Goal: Communication & Community: Share content

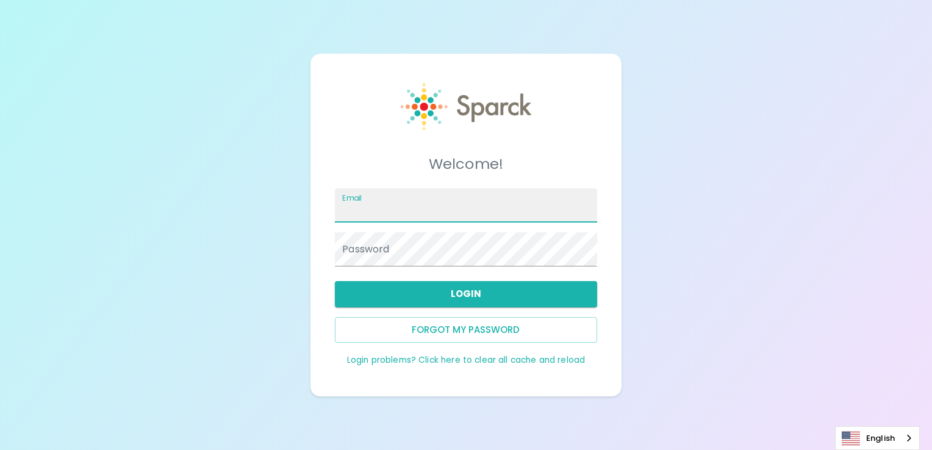
type input "[EMAIL_ADDRESS][DOMAIN_NAME]"
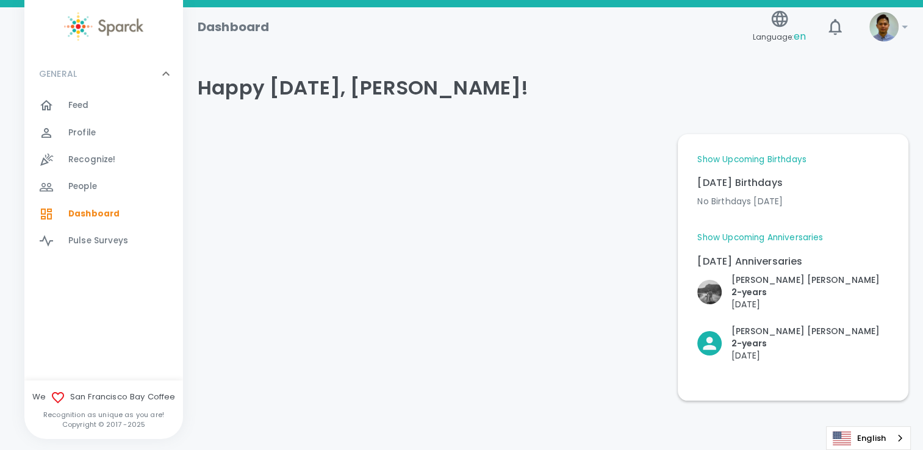
click at [745, 162] on link "Show Upcoming Birthdays" at bounding box center [751, 160] width 109 height 12
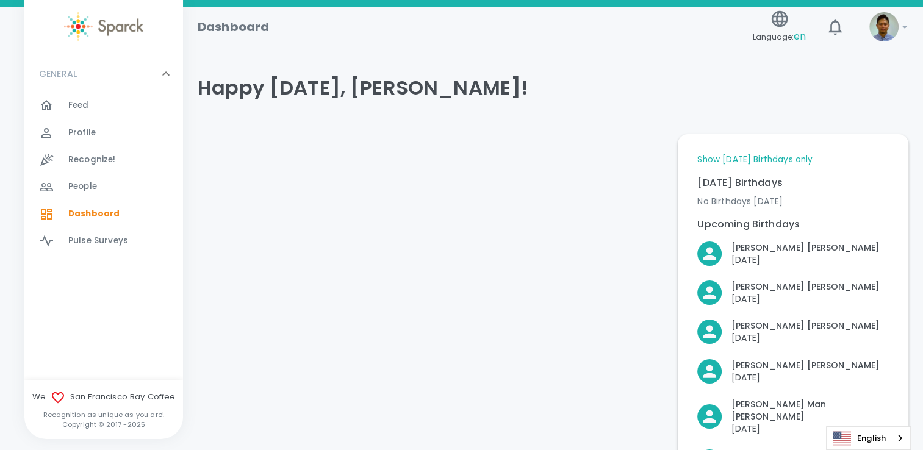
click at [745, 162] on link "Show [DATE] Birthdays only" at bounding box center [754, 160] width 115 height 12
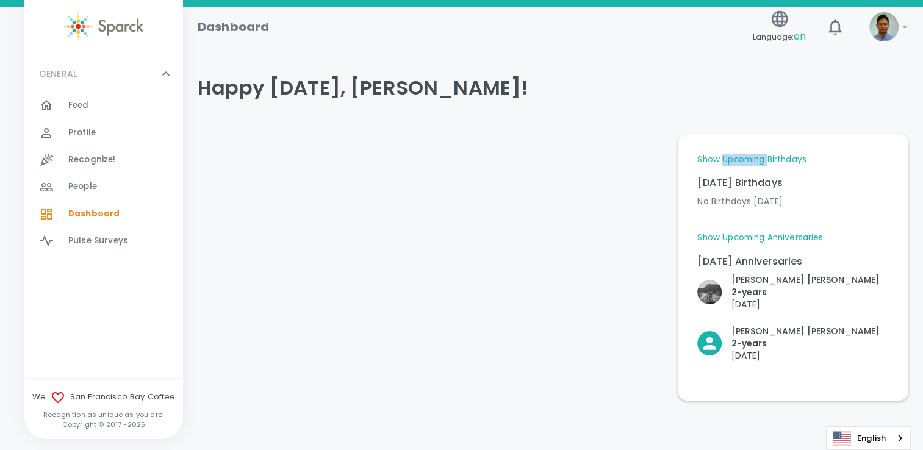
click at [745, 162] on link "Show Upcoming Birthdays" at bounding box center [751, 160] width 109 height 12
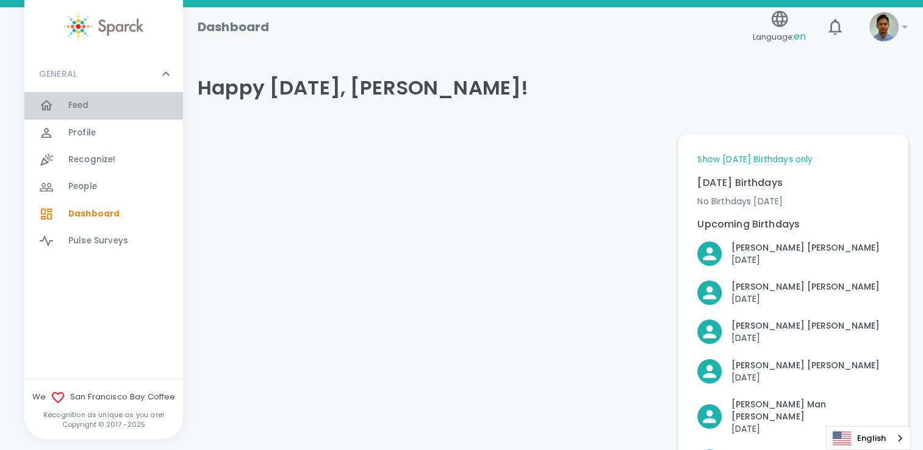
click at [107, 110] on div "Feed 0" at bounding box center [125, 105] width 115 height 17
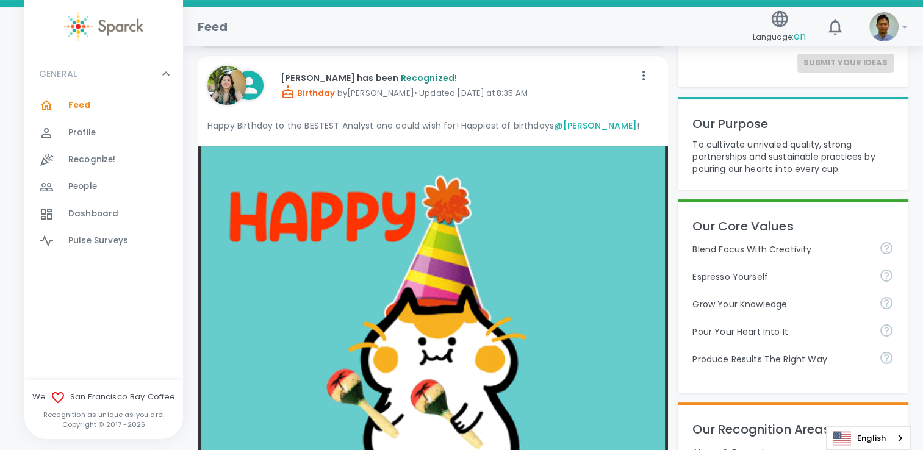
scroll to position [488, 0]
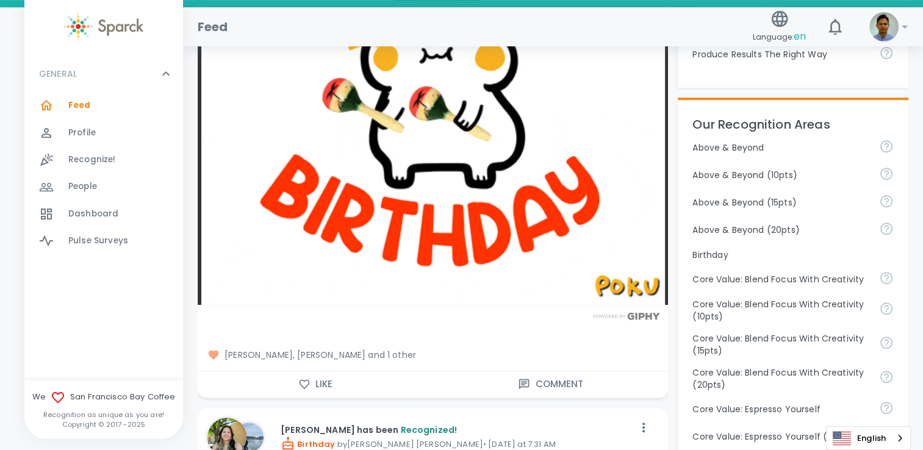
click at [307, 387] on icon "button" at bounding box center [304, 384] width 12 height 12
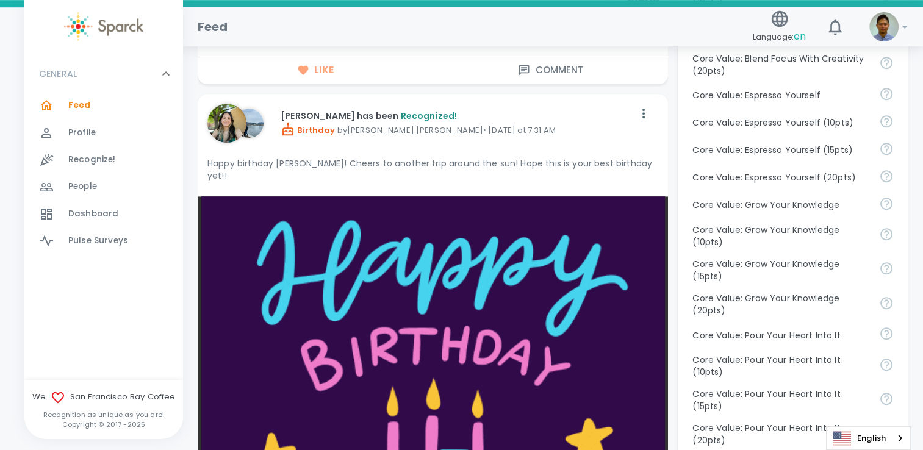
scroll to position [671, 0]
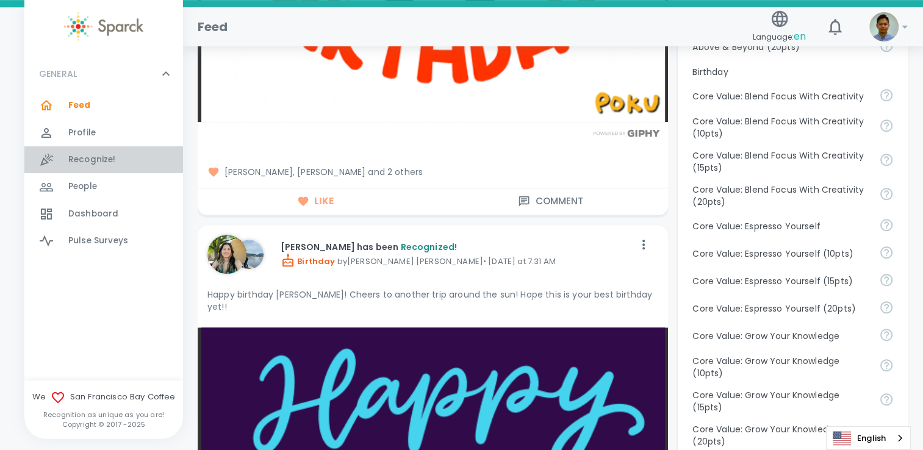
click at [107, 157] on span "Recognize!" at bounding box center [92, 160] width 48 height 12
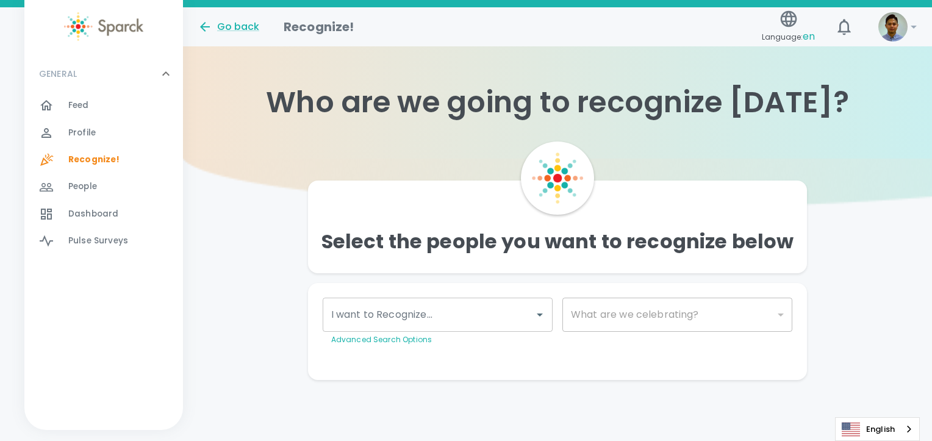
click at [458, 321] on input "I want to Recognize..." at bounding box center [428, 314] width 201 height 23
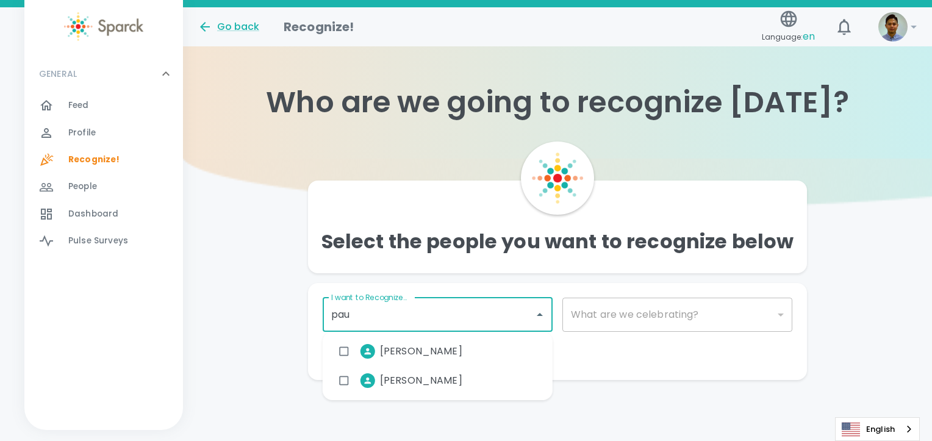
type input "[PERSON_NAME]"
click at [440, 362] on li "[PERSON_NAME]" at bounding box center [402, 351] width 140 height 31
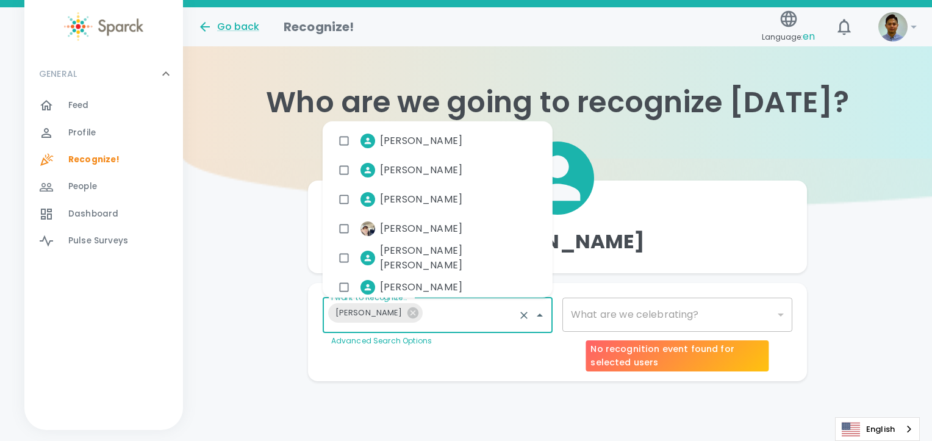
click at [612, 315] on div "​" at bounding box center [677, 315] width 230 height 34
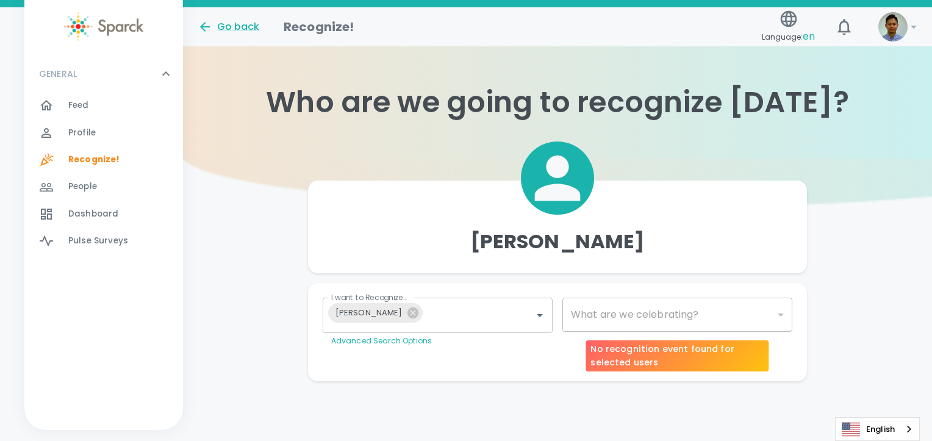
click at [624, 323] on div "​" at bounding box center [677, 315] width 230 height 34
click at [658, 318] on body "Skip Navigation Go back Recognize! Language: en ! GENERAL 0 Feed 0 Profile 0 Re…" at bounding box center [466, 215] width 932 height 430
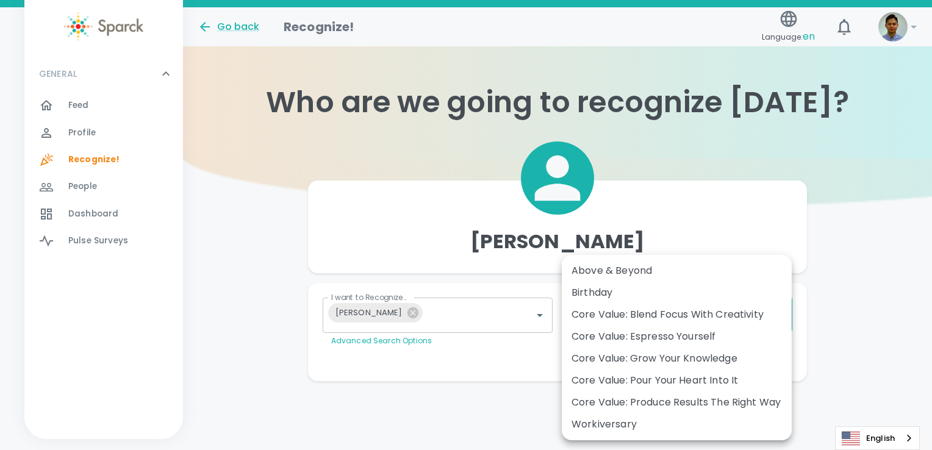
click at [650, 290] on div "Birthday" at bounding box center [677, 292] width 210 height 15
type input "2072"
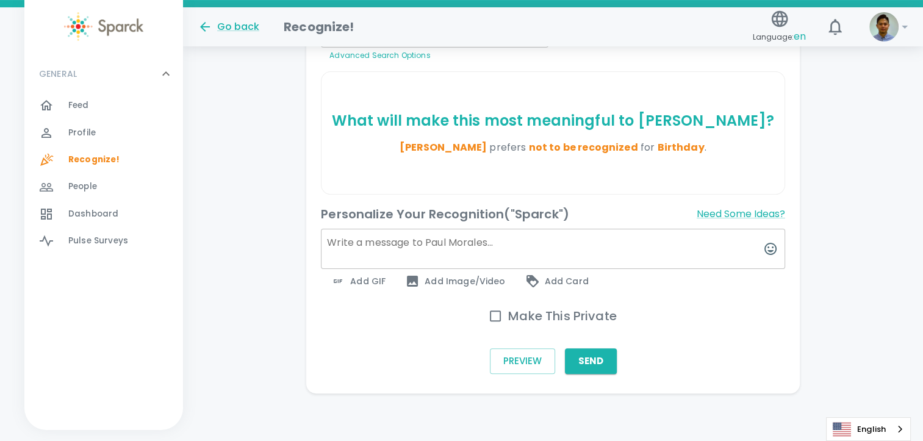
click at [372, 287] on span "Add GIF" at bounding box center [358, 281] width 55 height 15
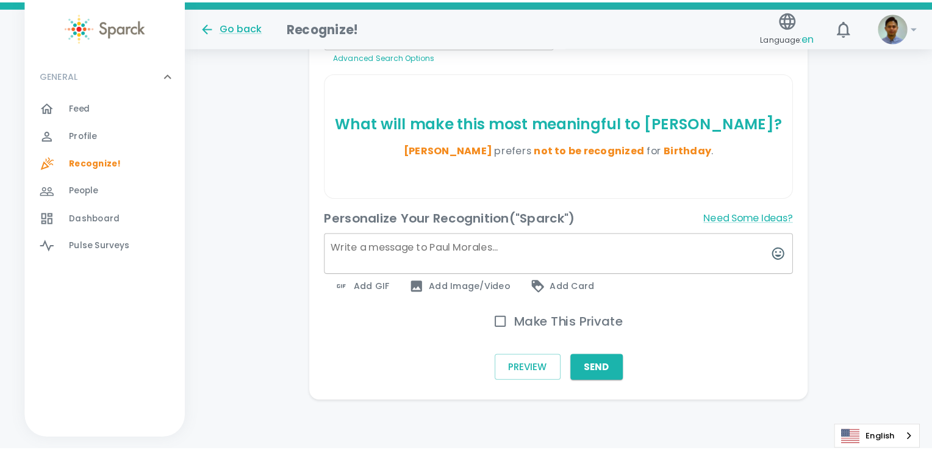
scroll to position [276, 0]
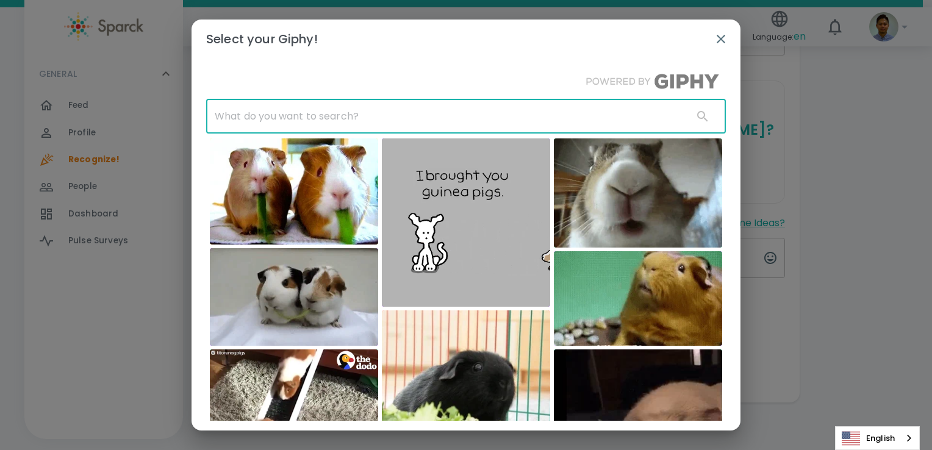
click at [462, 113] on input "text" at bounding box center [444, 116] width 477 height 34
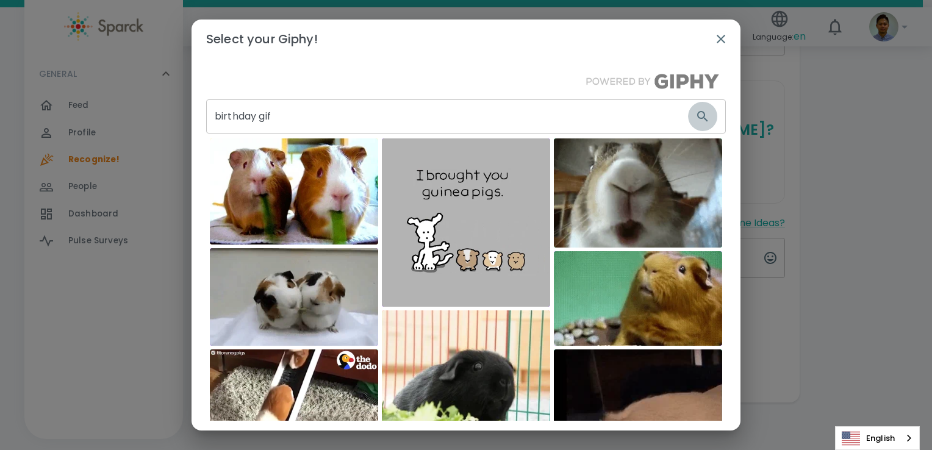
click at [695, 112] on icon "button" at bounding box center [702, 116] width 15 height 15
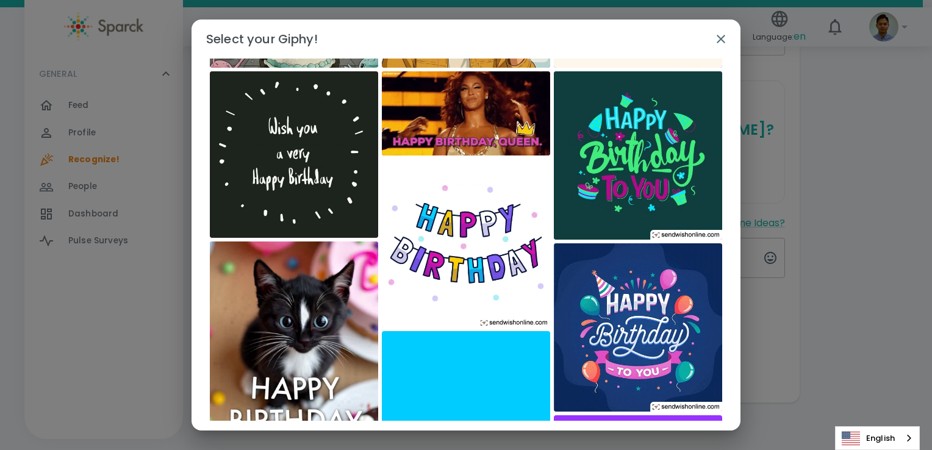
scroll to position [0, 0]
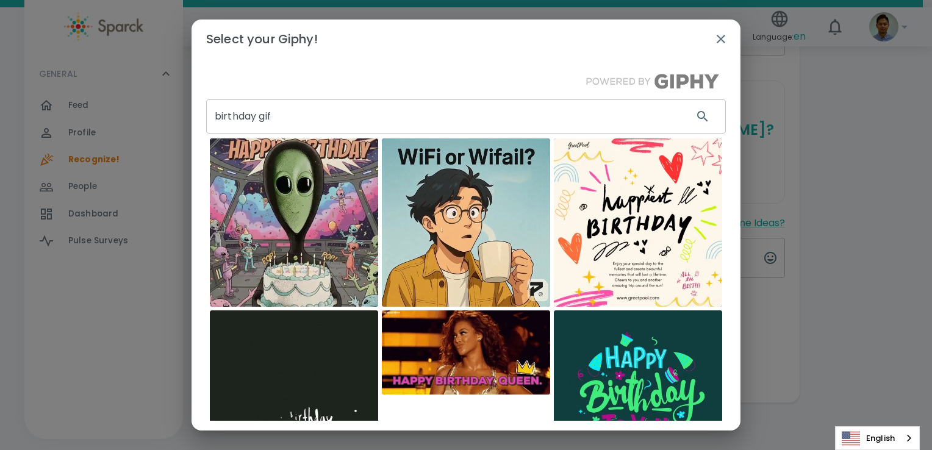
click at [268, 117] on input "birthday gif" at bounding box center [444, 116] width 477 height 34
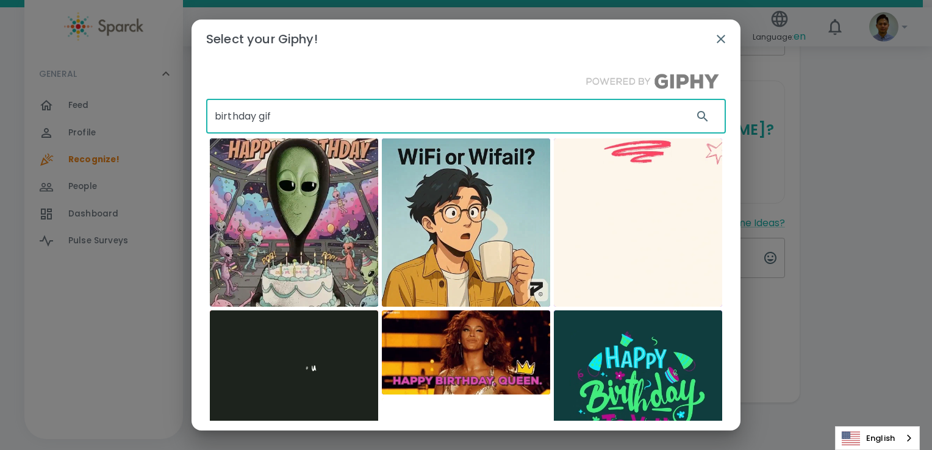
click at [268, 117] on input "birthday gif" at bounding box center [444, 116] width 477 height 34
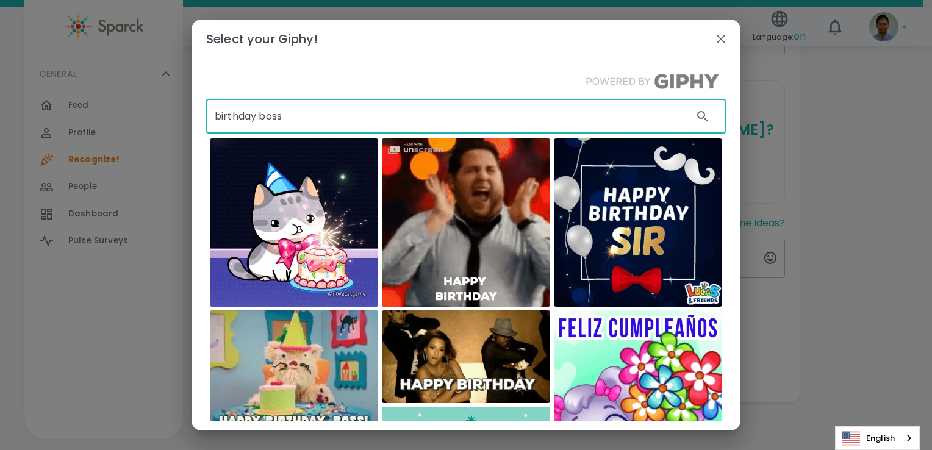
click at [214, 121] on input "birthday boss" at bounding box center [444, 116] width 477 height 34
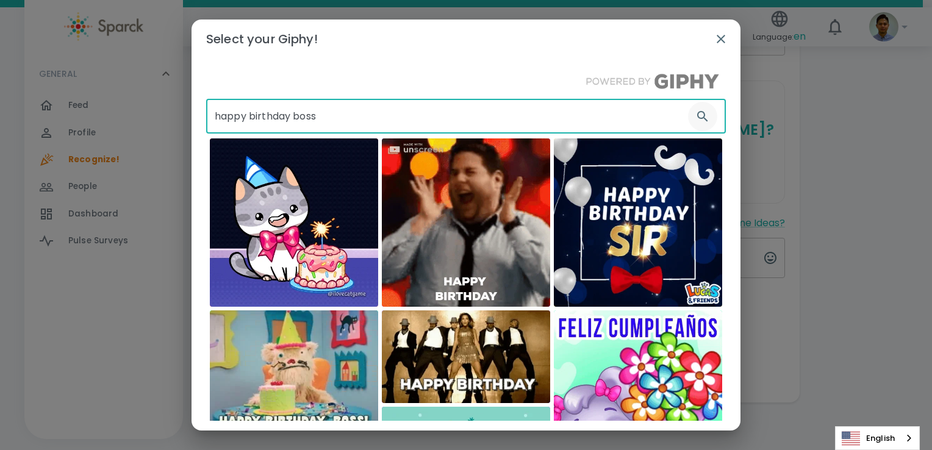
type input "happy birthday boss"
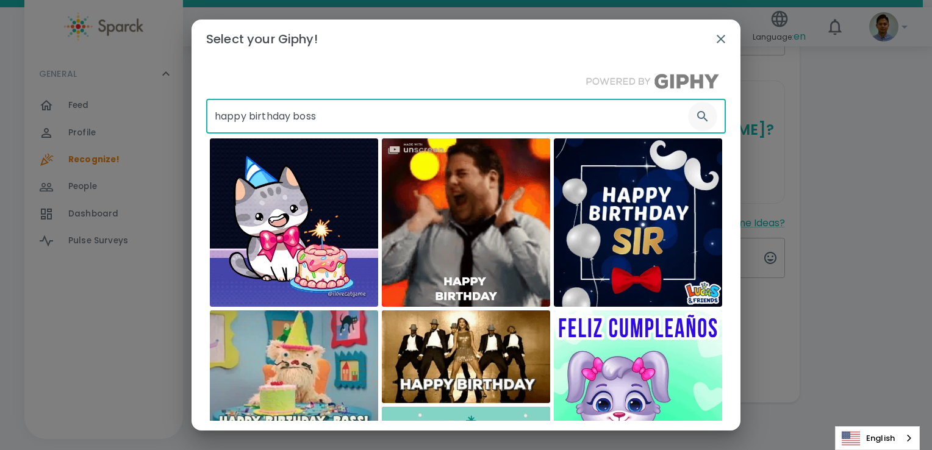
click at [695, 115] on icon "button" at bounding box center [702, 116] width 15 height 15
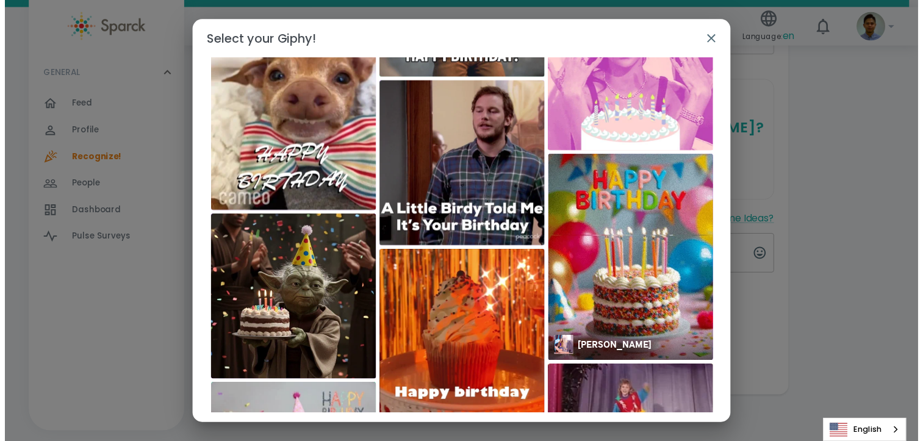
scroll to position [1697, 0]
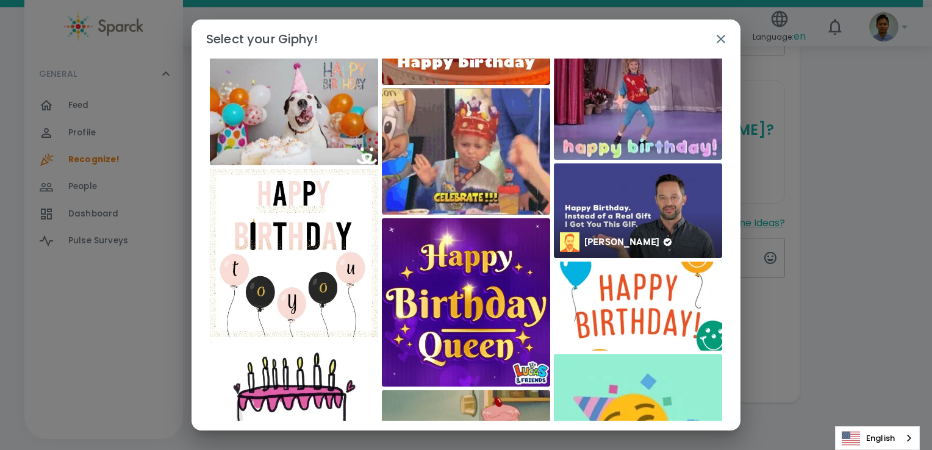
click at [611, 231] on img at bounding box center [638, 210] width 168 height 95
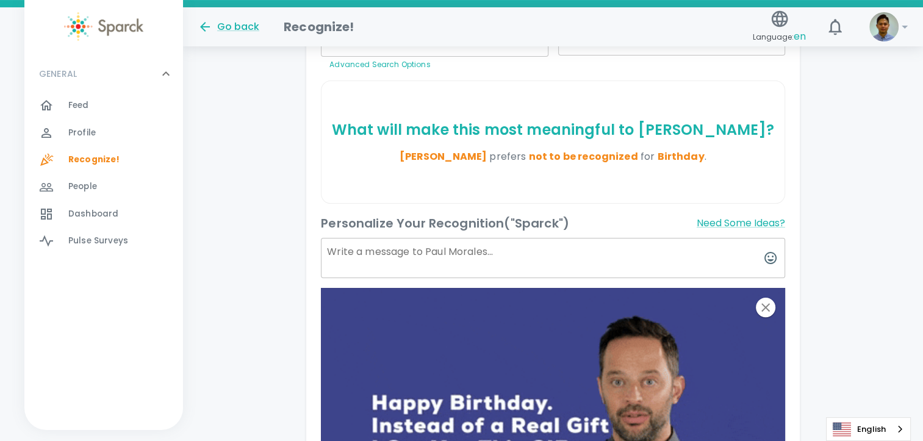
click at [479, 240] on textarea at bounding box center [553, 258] width 464 height 40
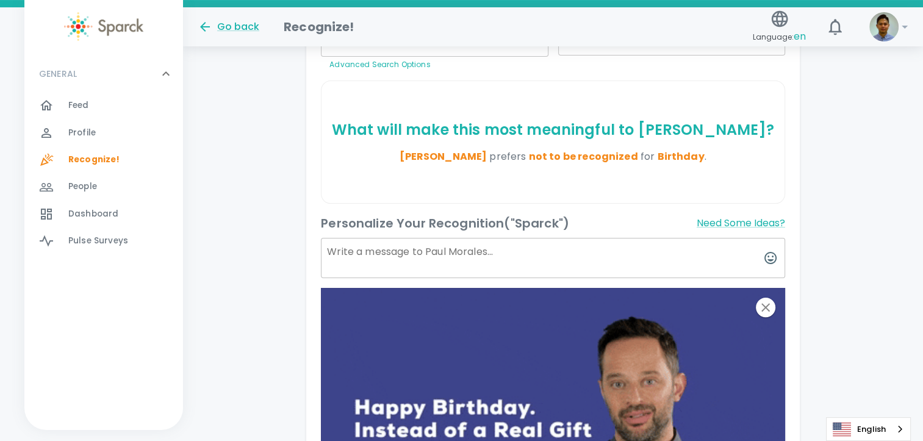
paste textarea "[URL][DOMAIN_NAME]"
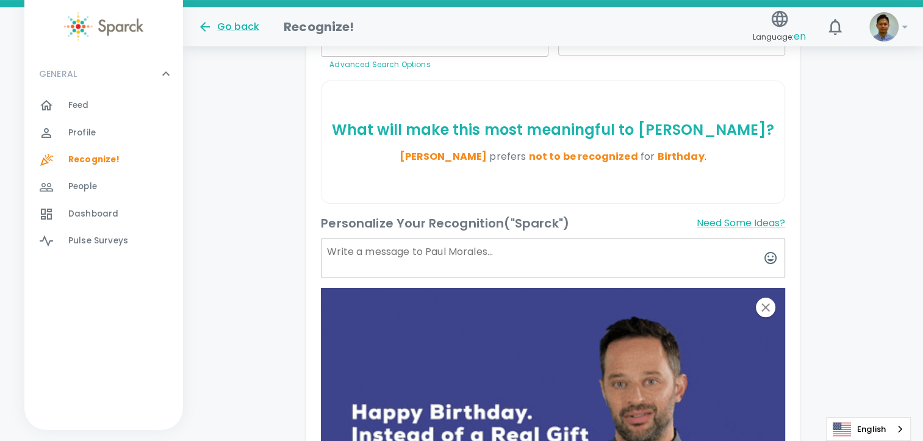
type textarea "[URL][DOMAIN_NAME]"
click at [874, 158] on div "[PERSON_NAME] I want to Recognize... [PERSON_NAME] I want to Recognize... Advan…" at bounding box center [553, 277] width 740 height 791
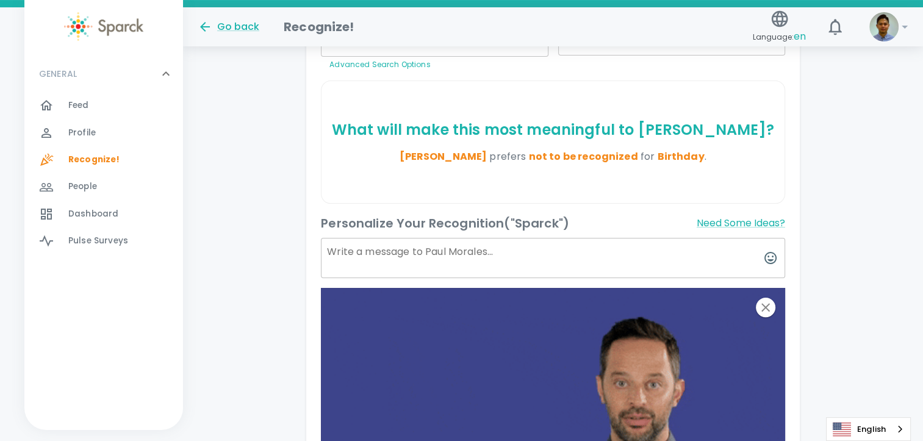
click at [432, 261] on textarea at bounding box center [553, 258] width 464 height 40
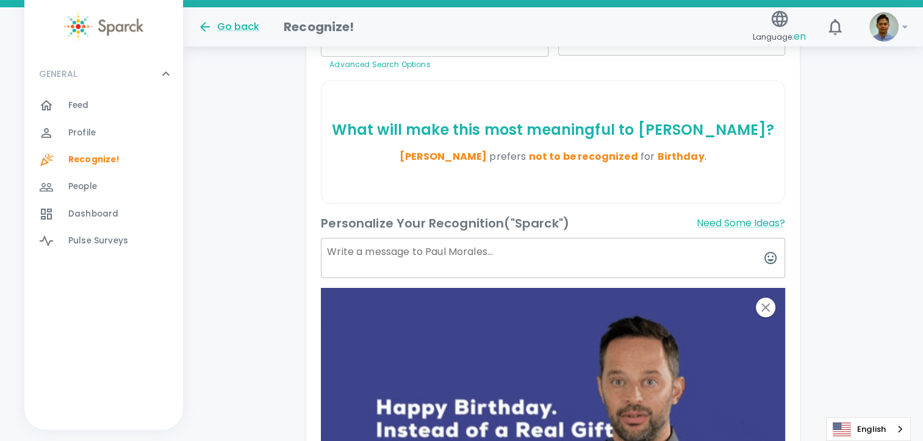
paste textarea "Happy 50th to the boss who proves that leadership only gets better with age—lik…"
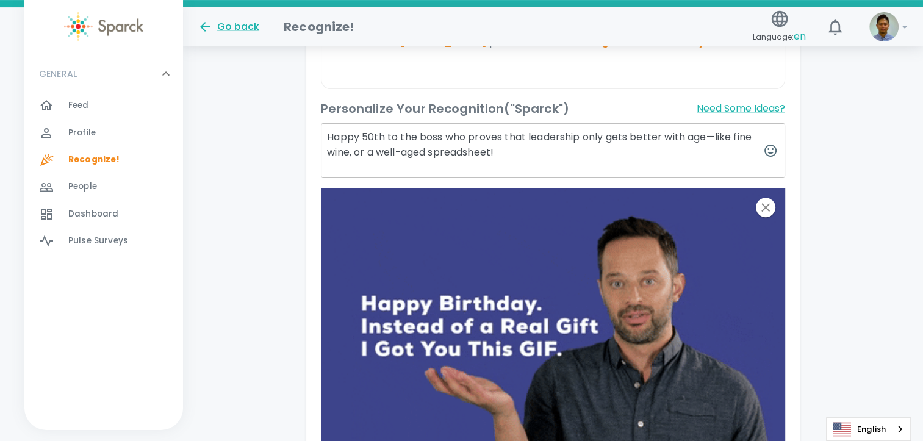
scroll to position [398, 0]
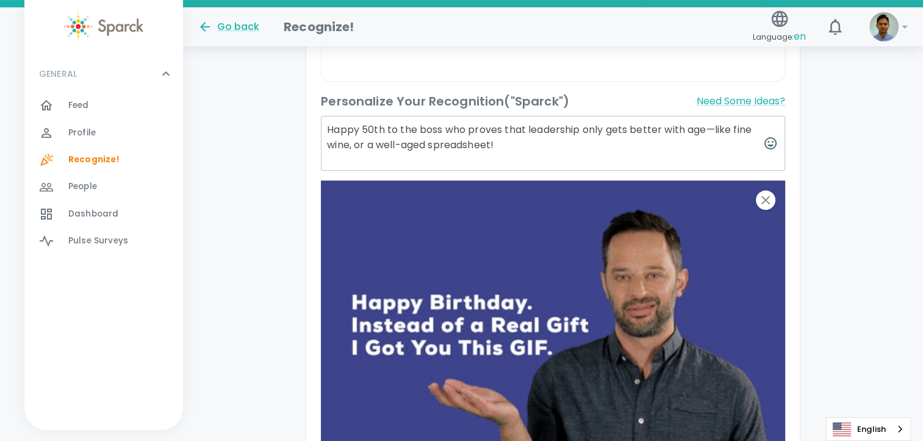
click at [368, 129] on textarea "Happy 50th to the boss who proves that leadership only gets better with age—lik…" at bounding box center [553, 143] width 464 height 55
drag, startPoint x: 376, startPoint y: 129, endPoint x: 363, endPoint y: 132, distance: 13.2
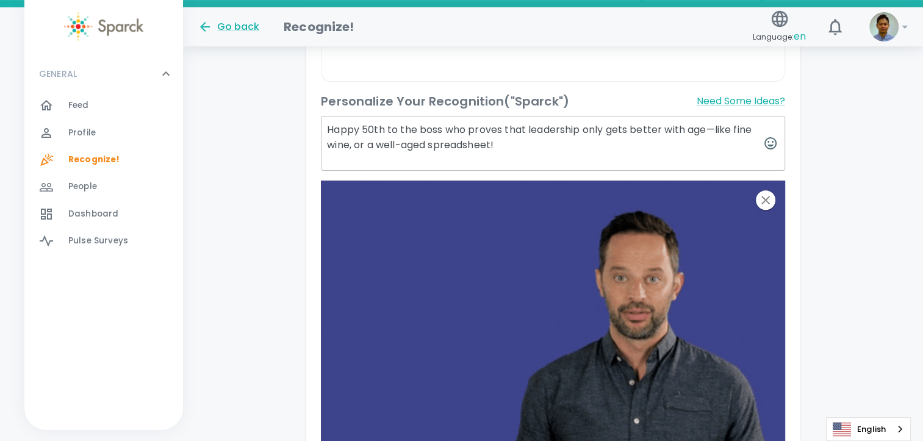
click at [363, 132] on textarea "Happy 50th to the boss who proves that leadership only gets better with age—lik…" at bounding box center [553, 143] width 464 height 55
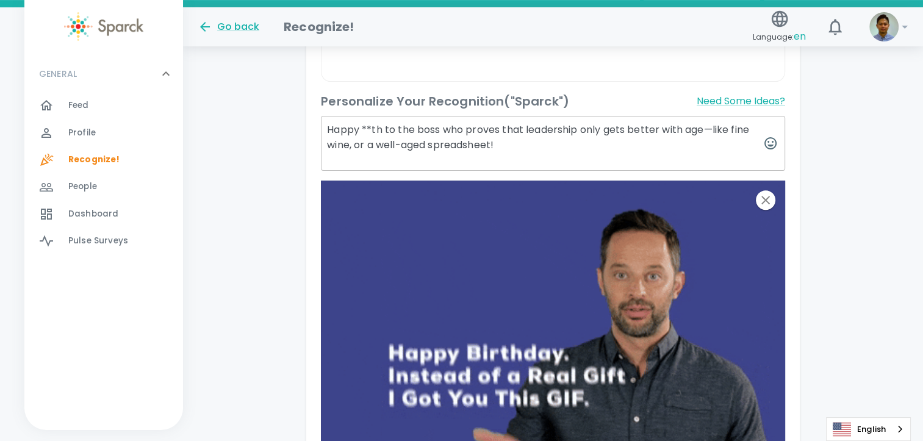
scroll to position [520, 0]
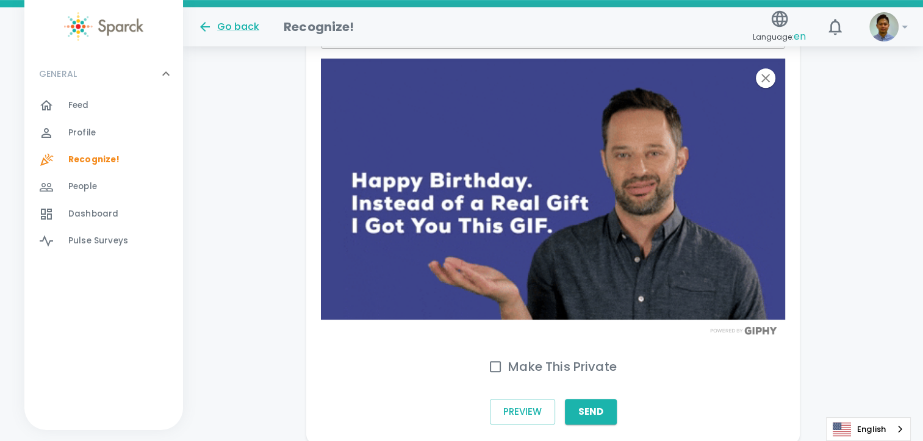
click at [859, 223] on div "[PERSON_NAME] I want to Recognize... [PERSON_NAME] I want to Recognize... Advan…" at bounding box center [553, 41] width 740 height 806
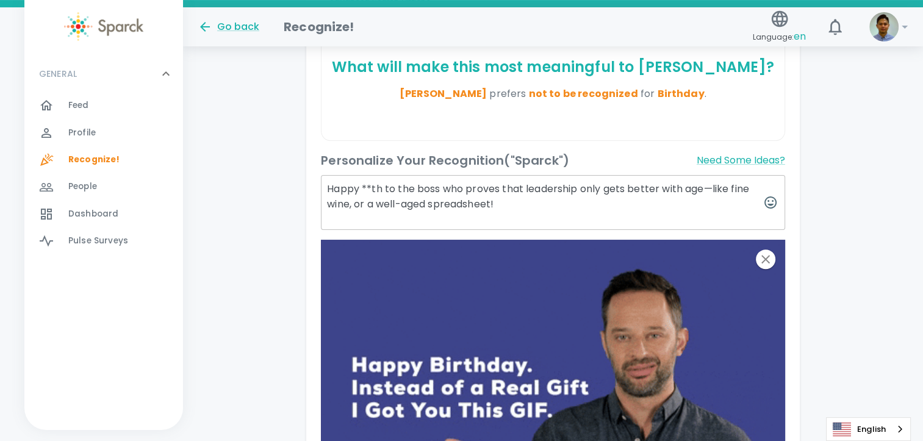
scroll to position [276, 0]
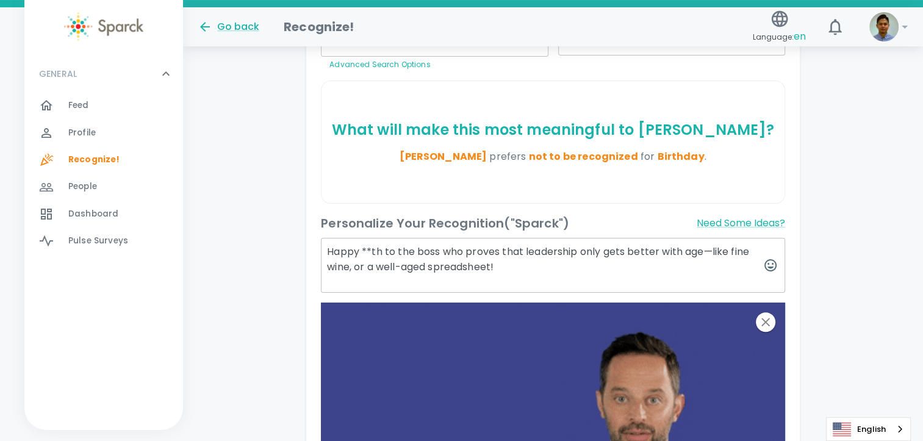
click at [506, 264] on textarea "Happy **th to the boss who proves that leadership only gets better with age—lik…" at bounding box center [553, 265] width 464 height 55
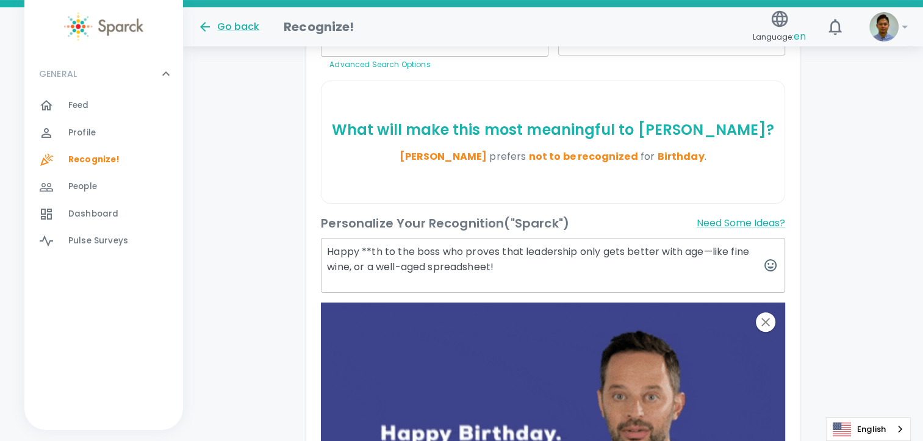
paste textarea "Cheers to you—may your inbox be light and your cake be heavy!"
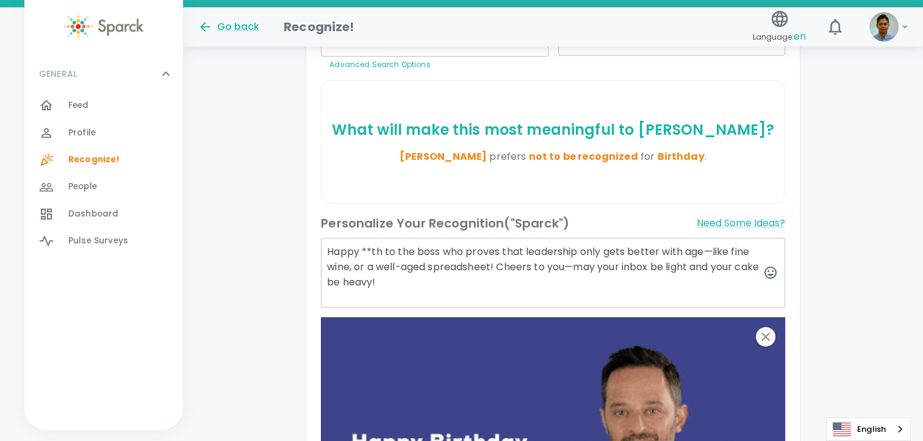
click at [656, 267] on textarea "Happy **th to the boss who proves that leadership only gets better with age—lik…" at bounding box center [553, 273] width 464 height 70
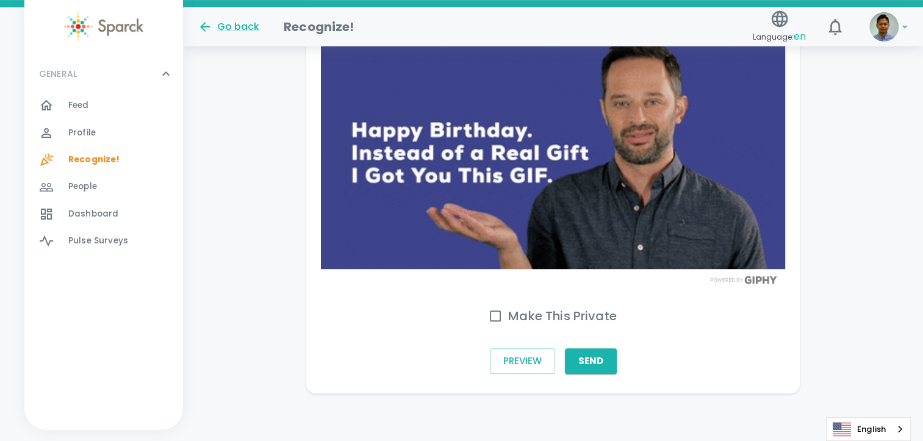
scroll to position [586, 0]
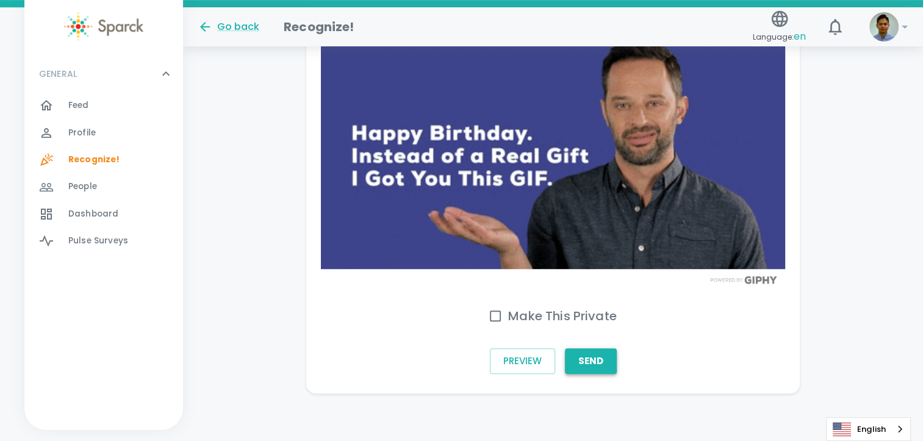
type textarea "Happy **th to the boss who proves that leadership only gets better with age—lik…"
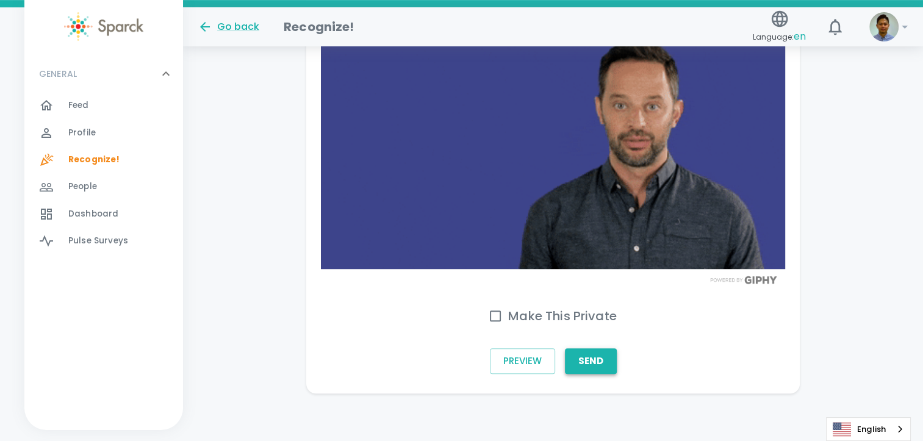
click at [591, 368] on button "Send" at bounding box center [591, 361] width 52 height 26
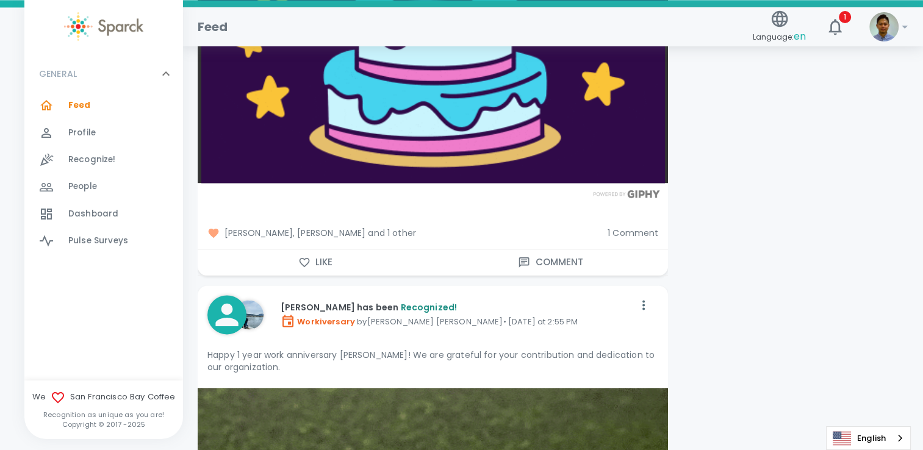
scroll to position [1830, 0]
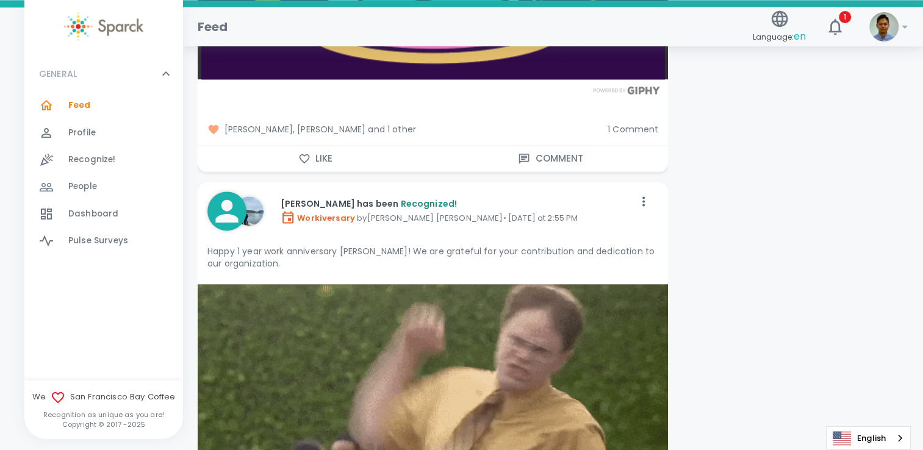
click at [301, 153] on icon "button" at bounding box center [304, 159] width 12 height 12
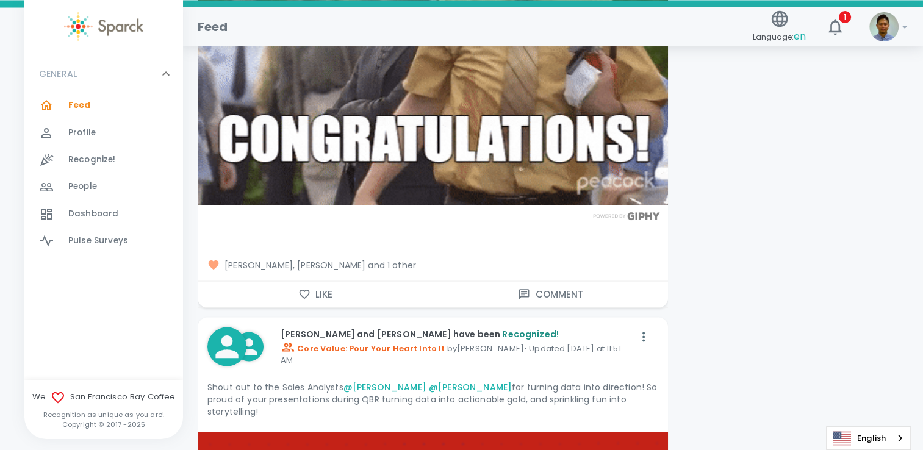
scroll to position [2501, 0]
